Goal: Find specific page/section: Find specific page/section

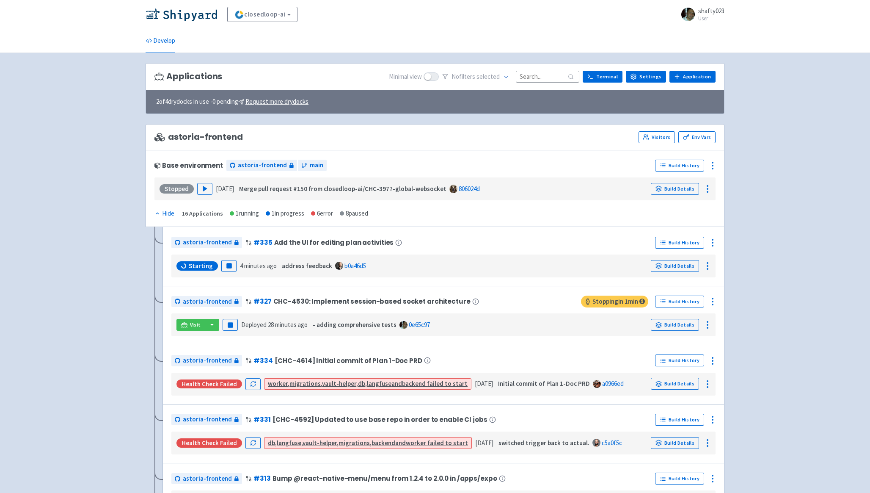
click at [396, 317] on div "Visit Pause Deployed 28 minutes ago - adding comprehensive tests 0e65c97 Build …" at bounding box center [443, 324] width 537 height 16
click at [216, 324] on button "button" at bounding box center [212, 325] width 14 height 12
click at [220, 350] on link "astoria-frontend (webapp)" at bounding box center [250, 354] width 92 height 13
